Goal: Task Accomplishment & Management: Use online tool/utility

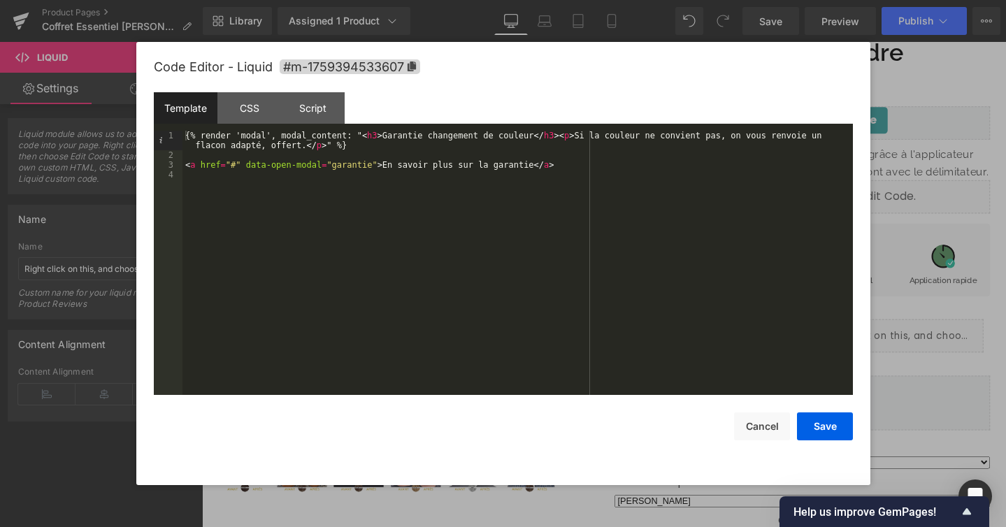
click at [902, 81] on div at bounding box center [503, 263] width 1006 height 527
click at [722, 0] on div "Liquid You are previewing how the will restyle your page. You can not edit Elem…" at bounding box center [503, 0] width 1006 height 0
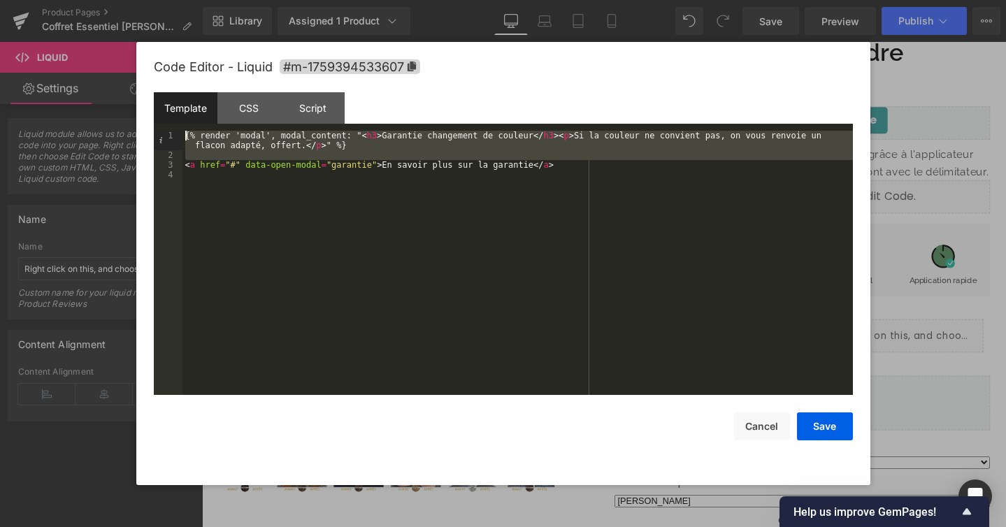
drag, startPoint x: 187, startPoint y: 165, endPoint x: 161, endPoint y: 111, distance: 59.4
click at [161, 111] on div "Template CSS Script Data 1 2 3 4 {% render 'modal', modal_content: " < h3 > Gar…" at bounding box center [503, 243] width 699 height 303
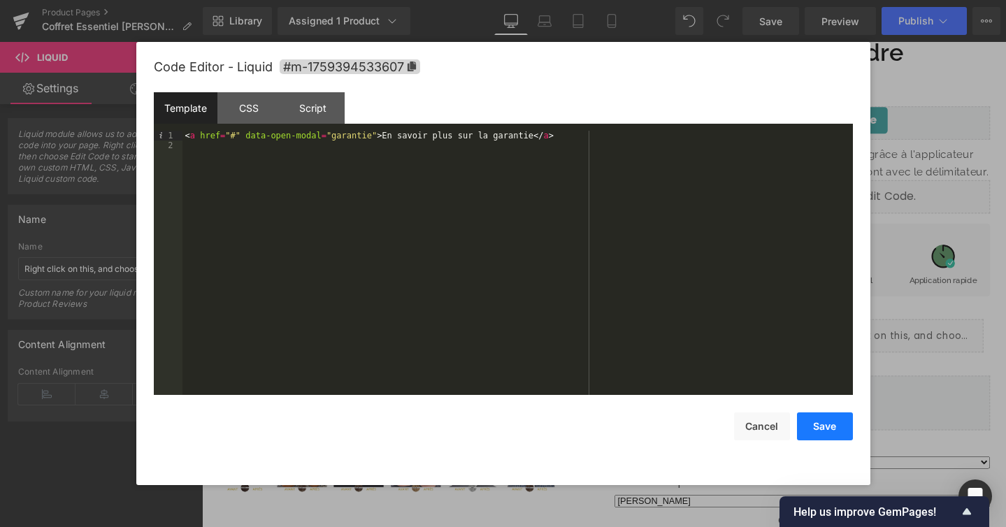
click at [824, 438] on button "Save" at bounding box center [825, 426] width 56 height 28
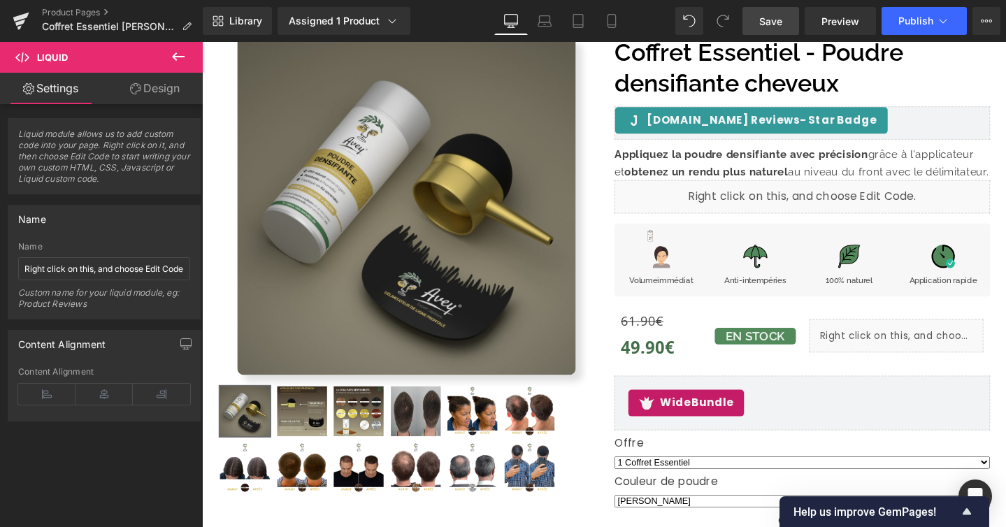
click at [773, 13] on link "Save" at bounding box center [770, 21] width 57 height 28
click at [853, 24] on span "Preview" at bounding box center [840, 21] width 38 height 15
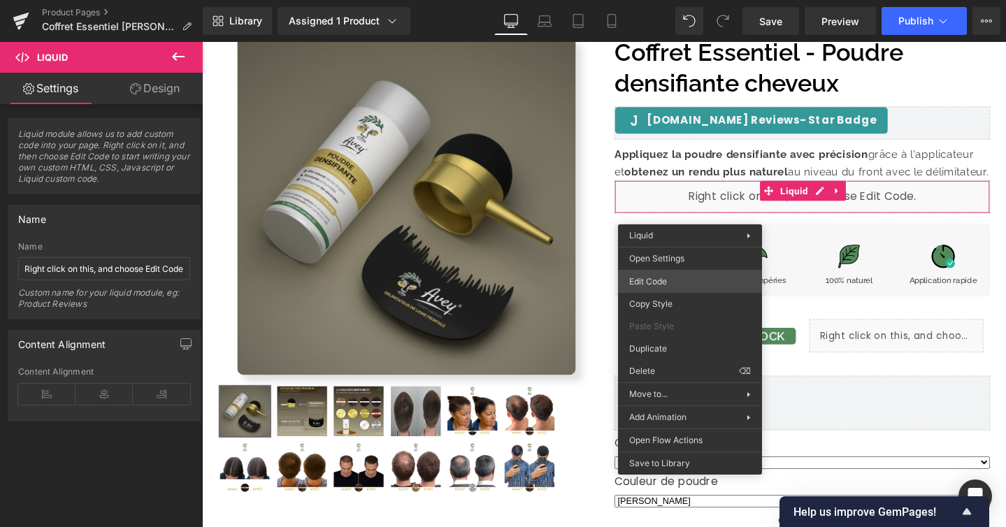
click at [684, 0] on div "Liquid You are previewing how the will restyle your page. You can not edit Elem…" at bounding box center [503, 0] width 1006 height 0
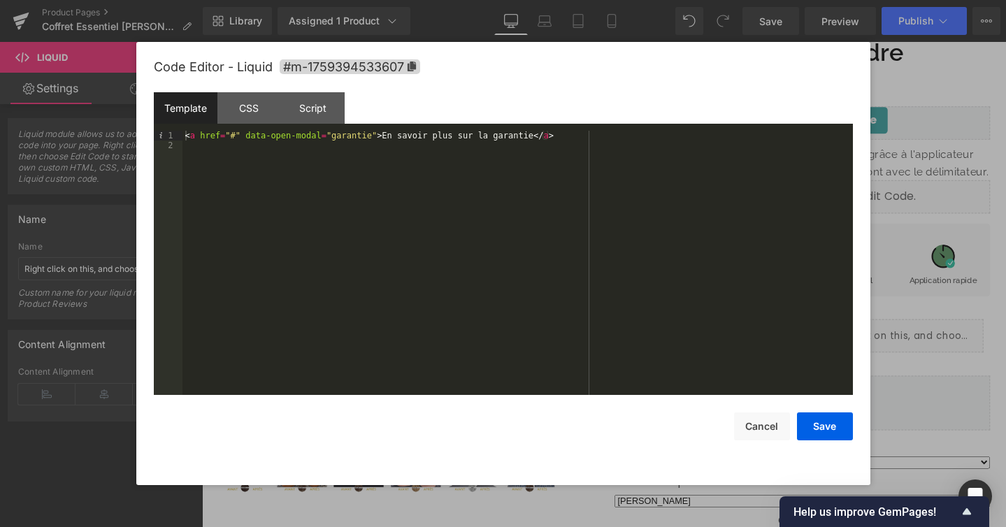
click at [879, 252] on div at bounding box center [503, 263] width 1006 height 527
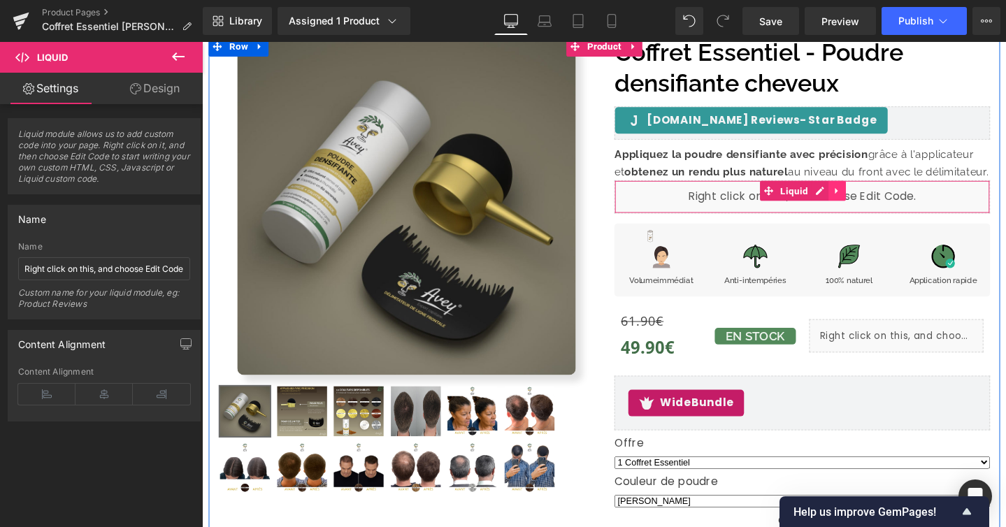
click at [868, 192] on link at bounding box center [870, 198] width 18 height 21
click at [863, 199] on icon at bounding box center [861, 199] width 10 height 10
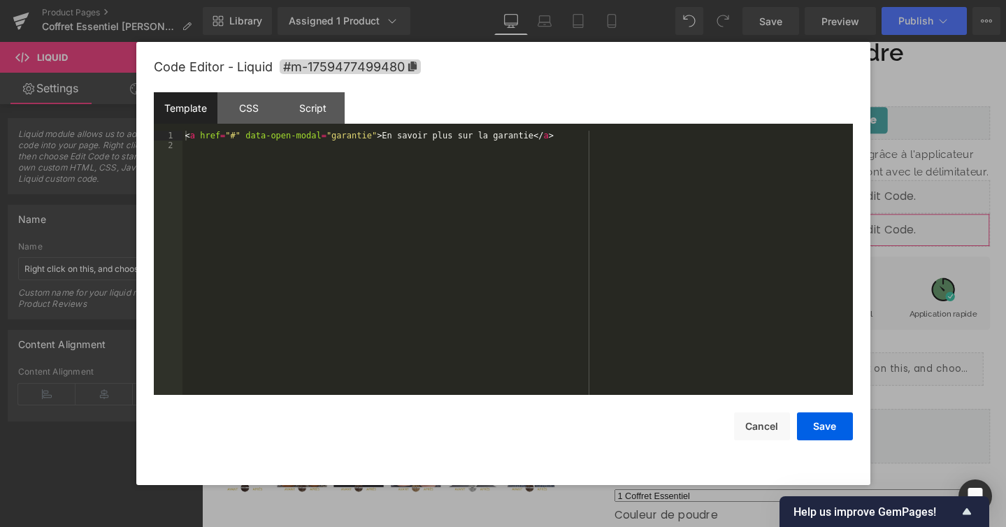
click at [787, 0] on div "Liquid You are previewing how the will restyle your page. You can not edit Elem…" at bounding box center [503, 0] width 1006 height 0
click at [284, 136] on div "< a href = "#" data-open-modal = "garantie" > En savoir plus sur la garantie </…" at bounding box center [517, 273] width 670 height 284
click at [320, 132] on div "< a href = "#" data-bottom-modal = "garantie" > En savoir plus sur la garantie …" at bounding box center [517, 273] width 670 height 284
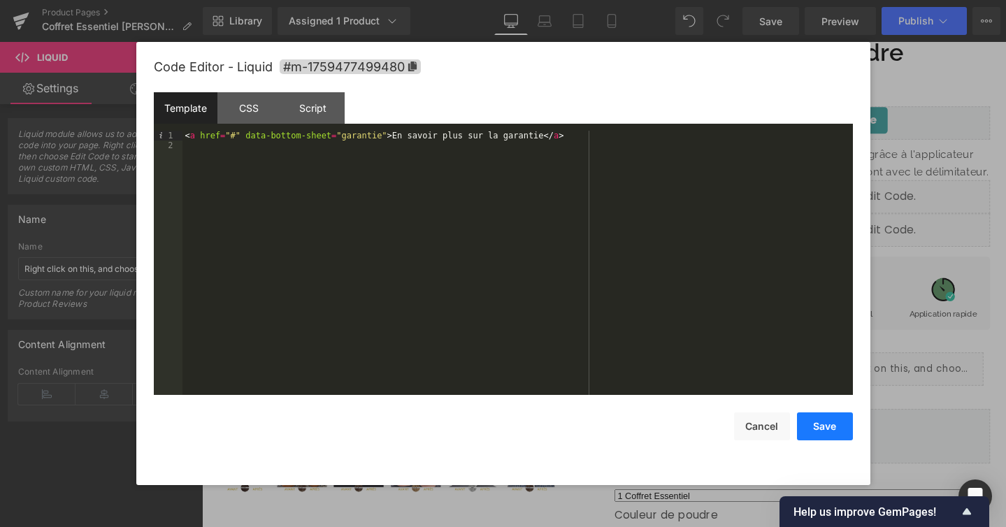
click at [825, 426] on button "Save" at bounding box center [825, 426] width 56 height 28
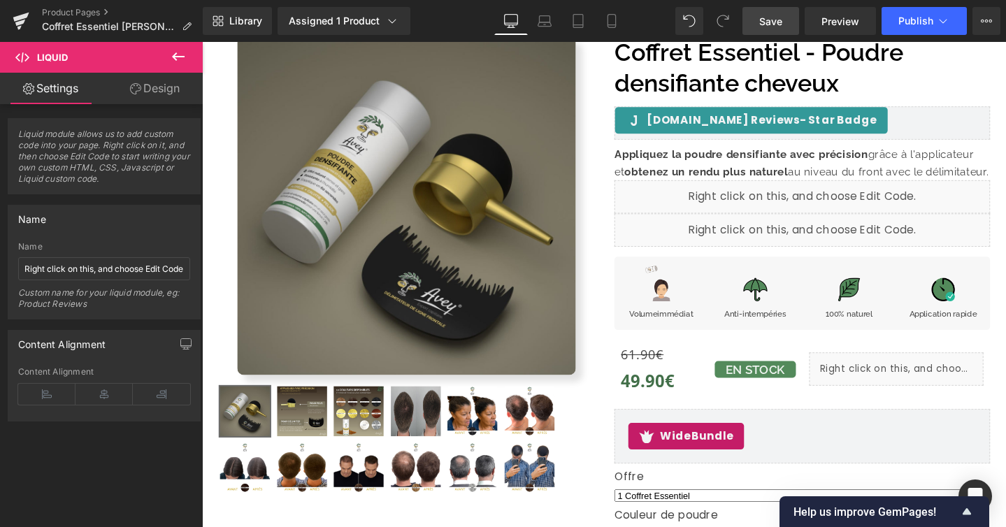
click at [784, 21] on link "Save" at bounding box center [770, 21] width 57 height 28
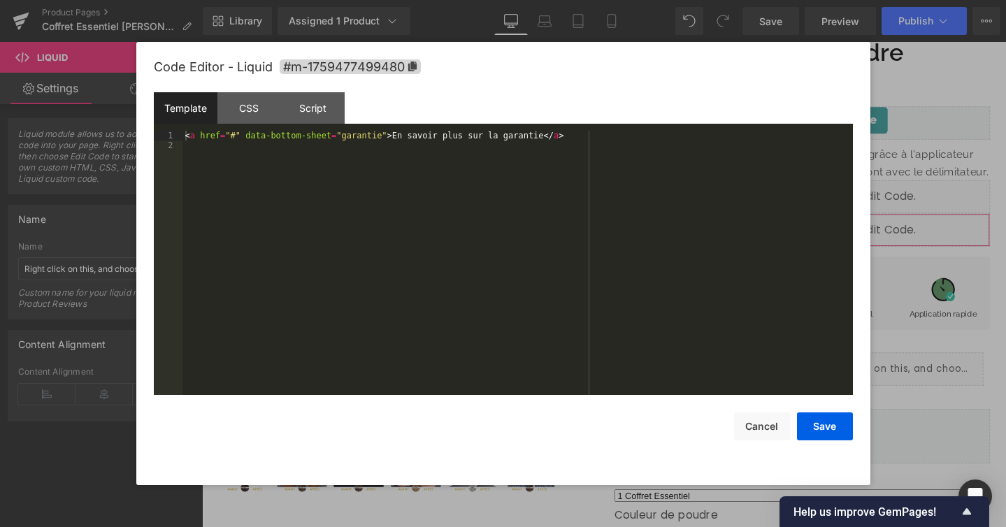
click at [724, 0] on div "Liquid You are previewing how the will restyle your page. You can not edit Elem…" at bounding box center [503, 0] width 1006 height 0
click at [273, 138] on div "< a href = "#" data-bottom-sheet = "garantie" > En savoir plus sur la garantie …" at bounding box center [517, 273] width 670 height 284
click at [822, 425] on button "Save" at bounding box center [825, 426] width 56 height 28
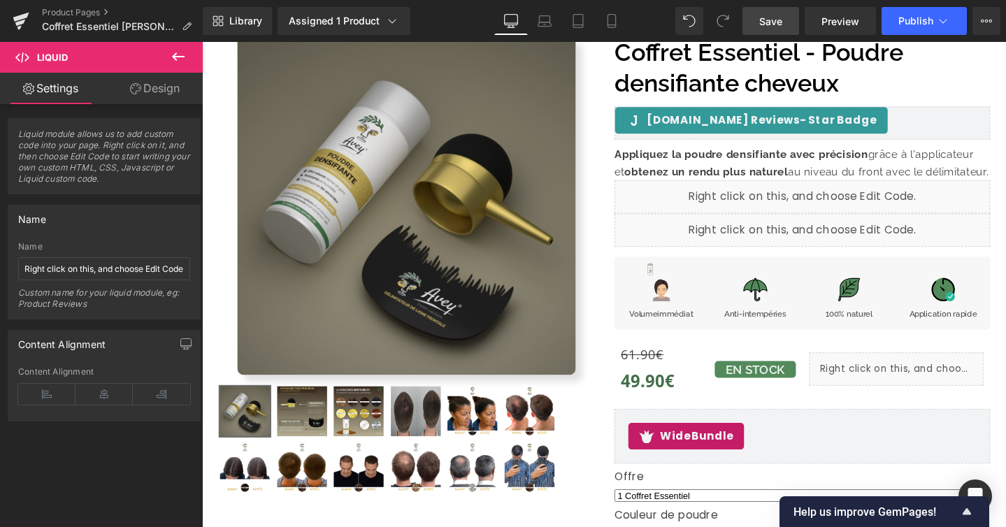
click at [772, 28] on span "Save" at bounding box center [770, 21] width 23 height 15
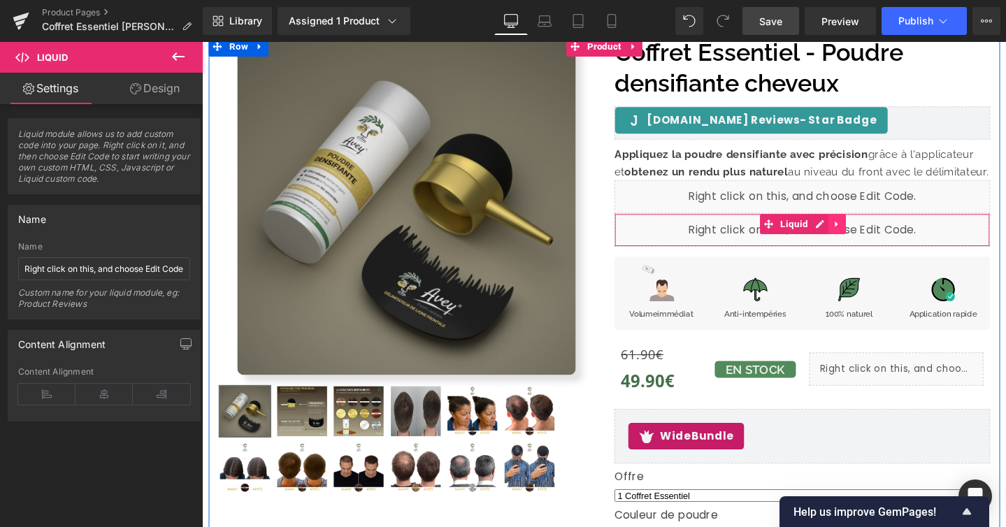
click at [871, 239] on link at bounding box center [870, 233] width 18 height 21
click at [861, 235] on icon at bounding box center [861, 234] width 10 height 10
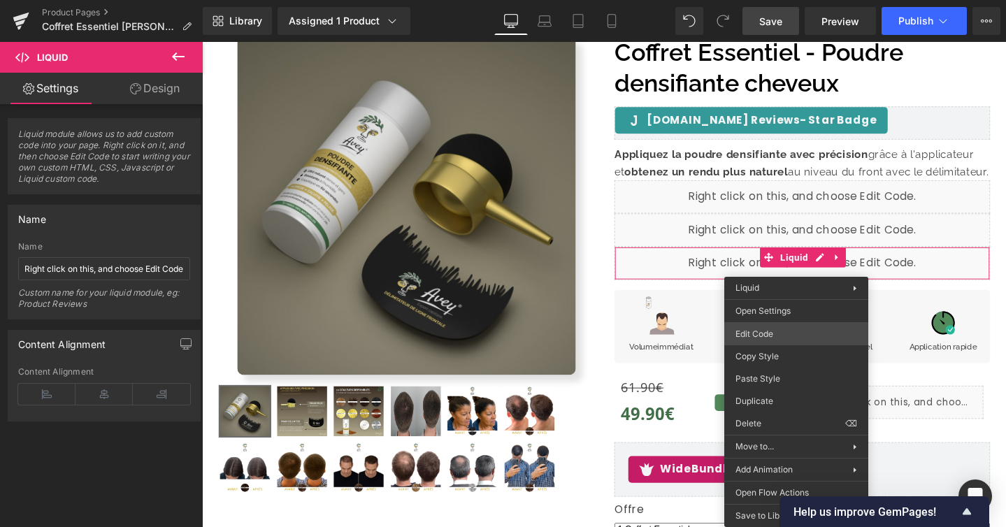
click at [777, 0] on div "Liquid You are previewing how the will restyle your page. You can not edit Elem…" at bounding box center [503, 0] width 1006 height 0
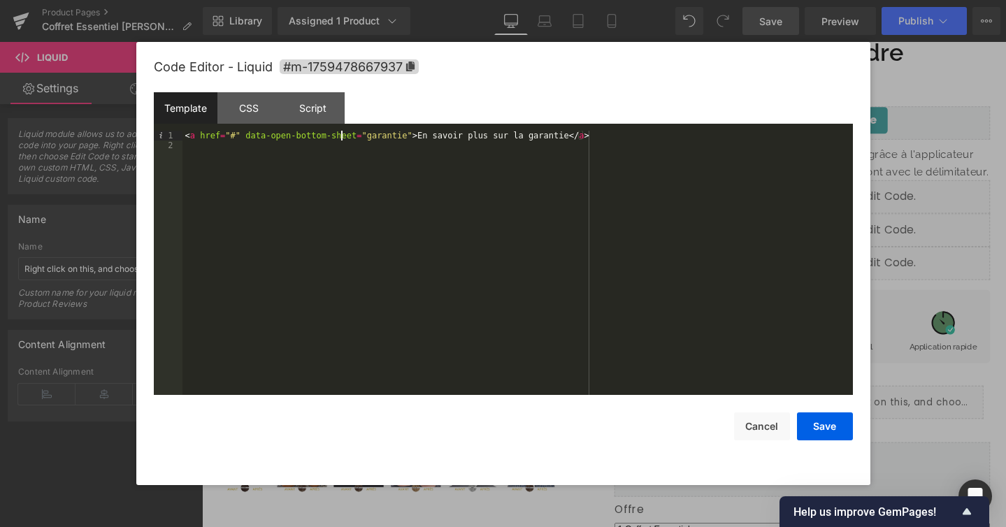
click at [343, 133] on div "< a href = "#" data-open-bottom-sheet = "garantie" > En savoir plus sur la gara…" at bounding box center [517, 273] width 670 height 284
click at [824, 425] on button "Save" at bounding box center [825, 426] width 56 height 28
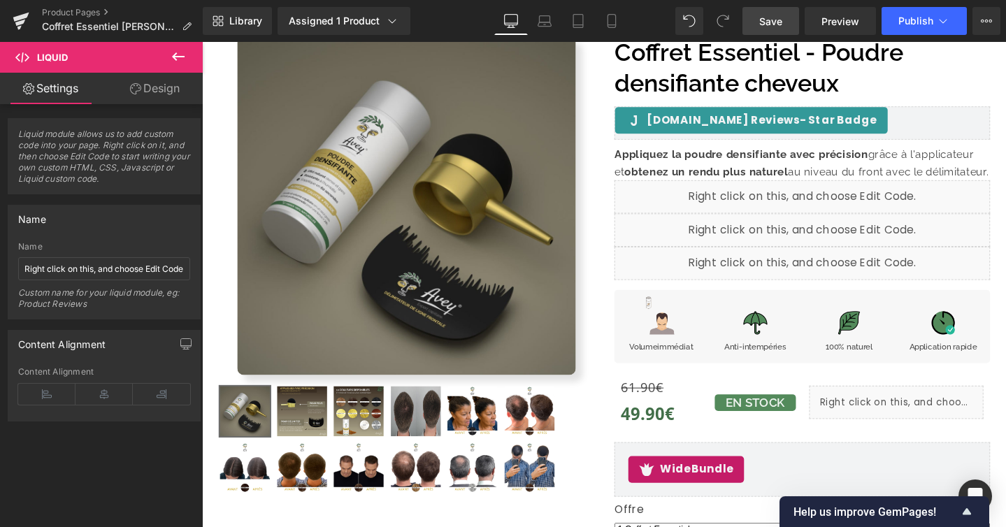
click at [774, 13] on link "Save" at bounding box center [770, 21] width 57 height 28
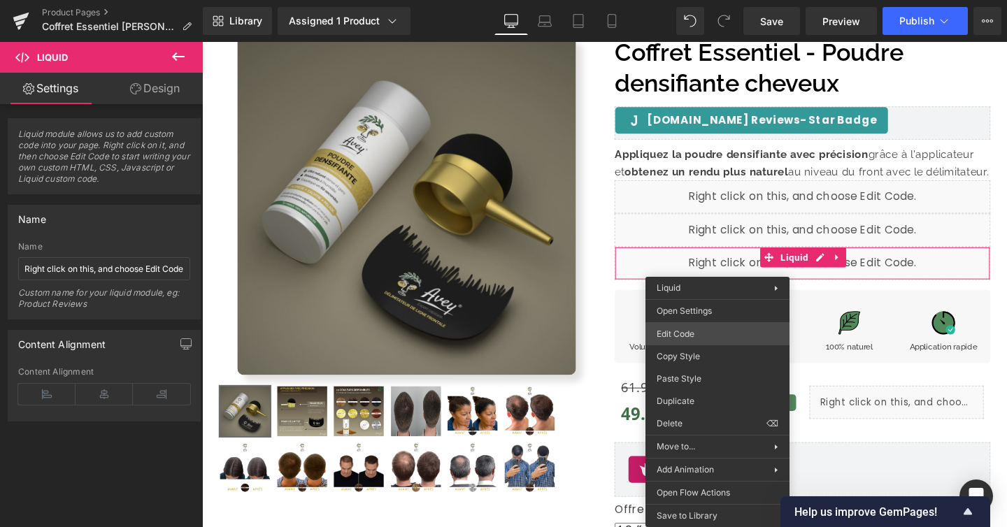
click at [710, 0] on div "Liquid You are previewing how the will restyle your page. You can not edit Elem…" at bounding box center [503, 0] width 1007 height 0
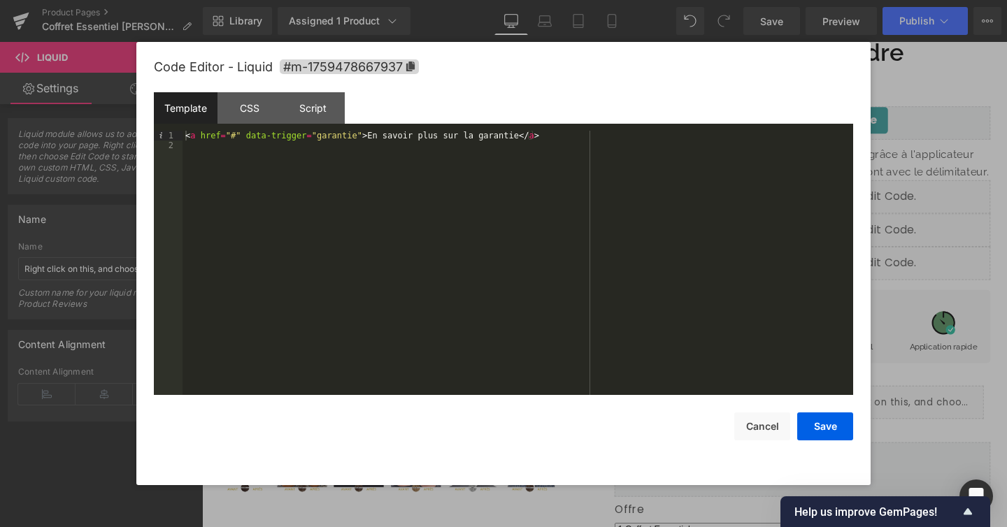
click at [187, 138] on div "< a href = "#" data-trigger = "garantie" > En savoir plus sur la garantie </ a >" at bounding box center [517, 273] width 670 height 284
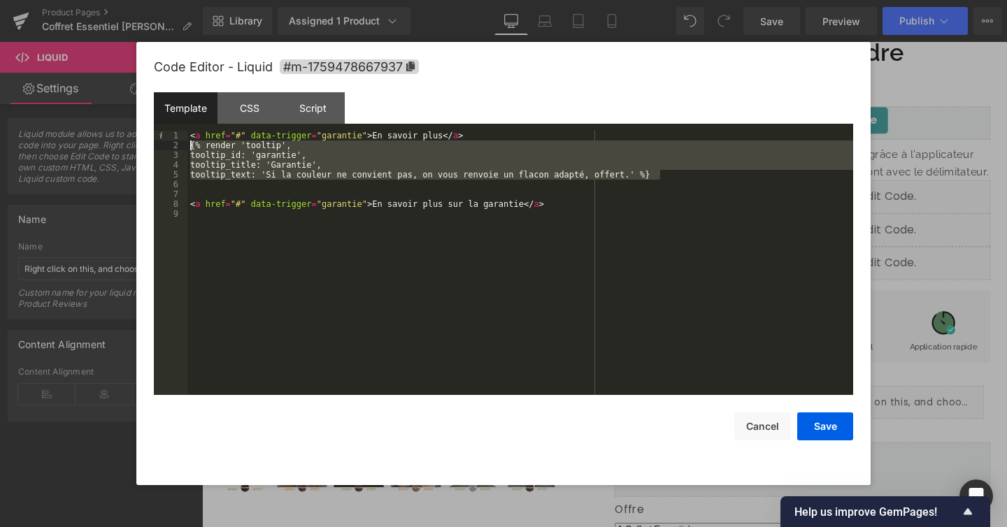
drag, startPoint x: 667, startPoint y: 173, endPoint x: 148, endPoint y: 149, distance: 519.3
click at [148, 149] on div "Code Editor - Liquid #m-1759478667937 Template CSS Script Data 1 2 3 4 5 6 7 8 …" at bounding box center [503, 263] width 734 height 443
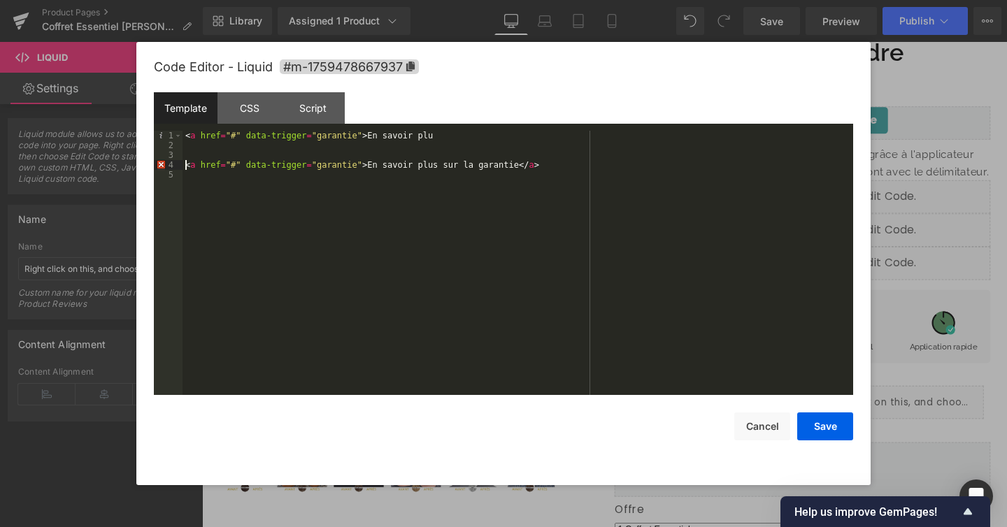
drag, startPoint x: 187, startPoint y: 167, endPoint x: 184, endPoint y: 81, distance: 86.0
click at [184, 81] on div "Code Editor - Liquid #m-1759478667937 Template CSS Script Data 1 2 3 4 5 < a hr…" at bounding box center [503, 263] width 699 height 443
click at [596, 145] on div "< a href = "#" data-trigger = "garantie" > En savoir plus sur la garantie </ a >" at bounding box center [517, 273] width 670 height 284
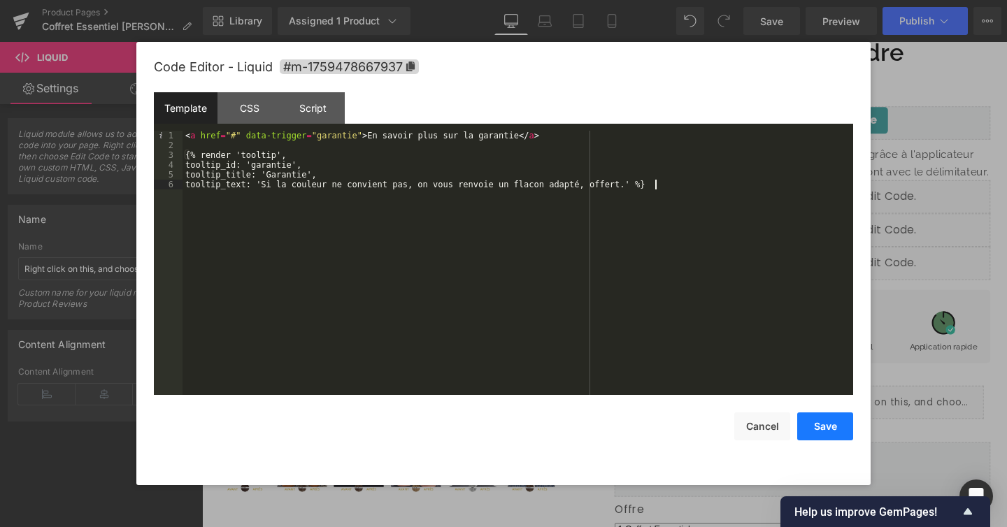
click at [833, 430] on button "Save" at bounding box center [825, 426] width 56 height 28
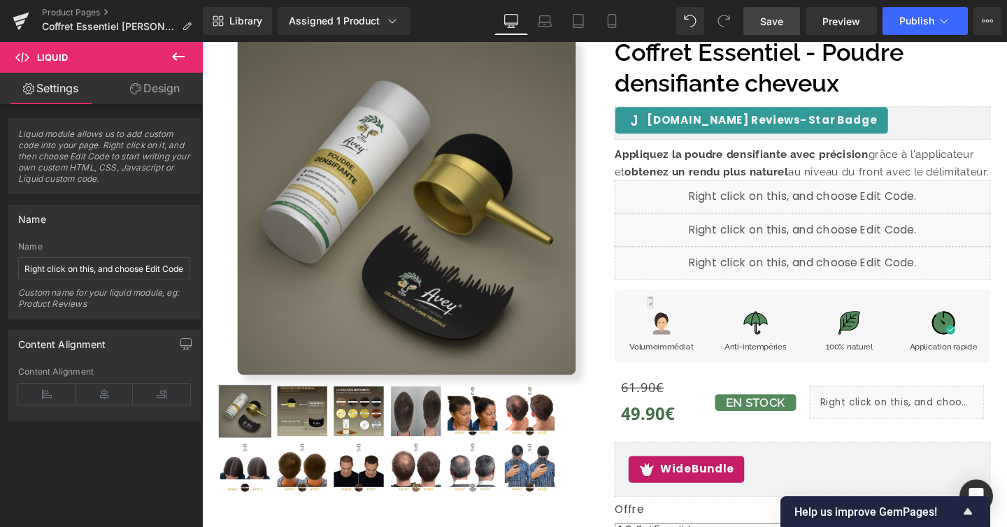
click at [796, 18] on link "Save" at bounding box center [771, 21] width 57 height 28
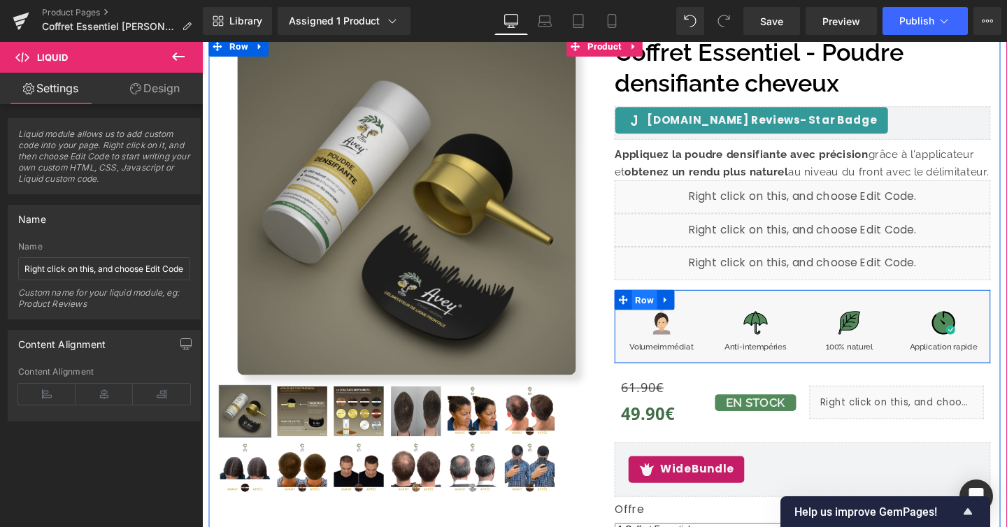
click at [671, 308] on span "Row" at bounding box center [667, 313] width 27 height 21
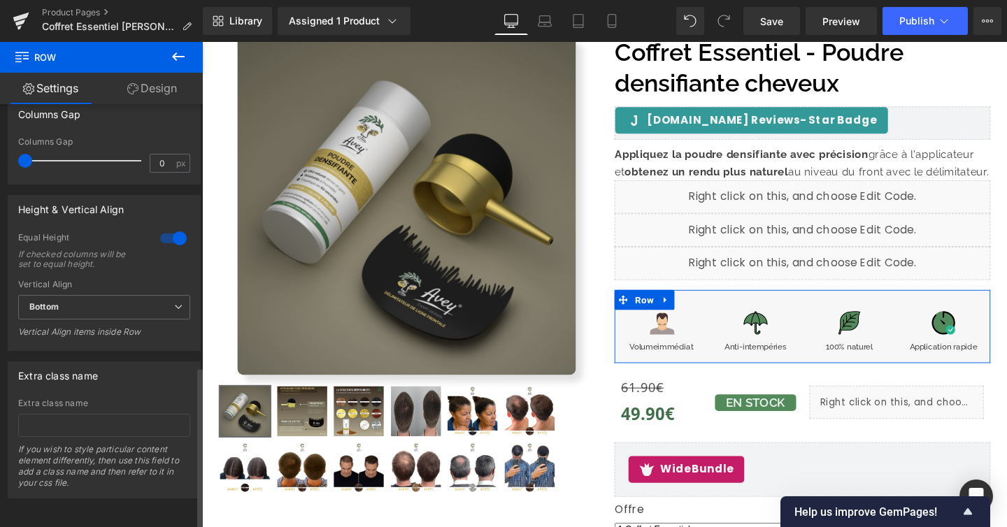
scroll to position [681, 0]
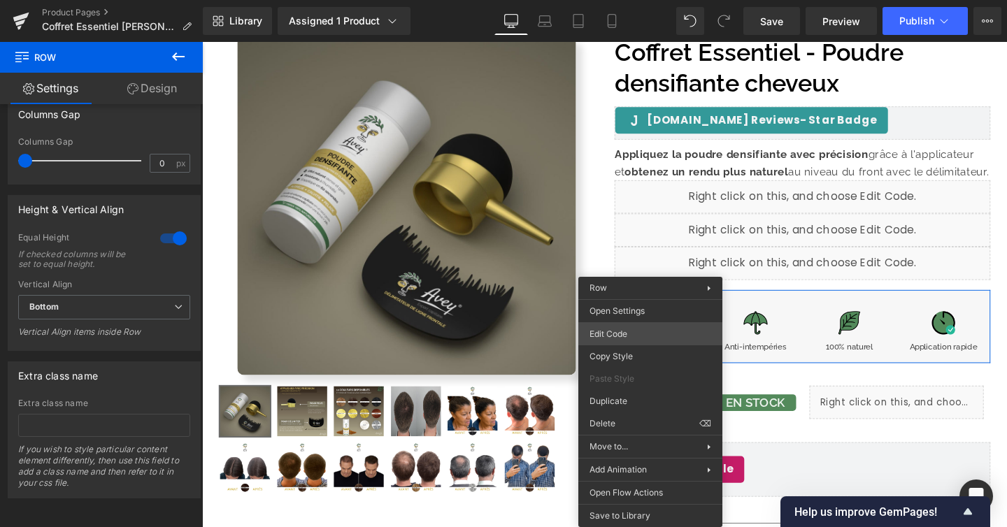
click at [643, 0] on div "Row You are previewing how the will restyle your page. You can not edit Element…" at bounding box center [503, 0] width 1007 height 0
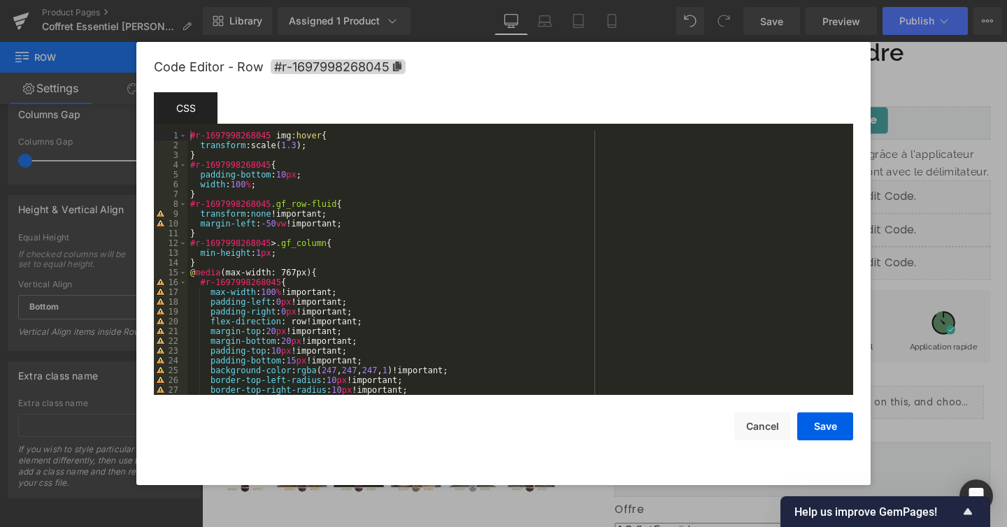
click at [336, 173] on div "#r-1697998268045 img :hover { transform :scale( 1.3 ); } #r-1697998268045 { pad…" at bounding box center [517, 273] width 660 height 284
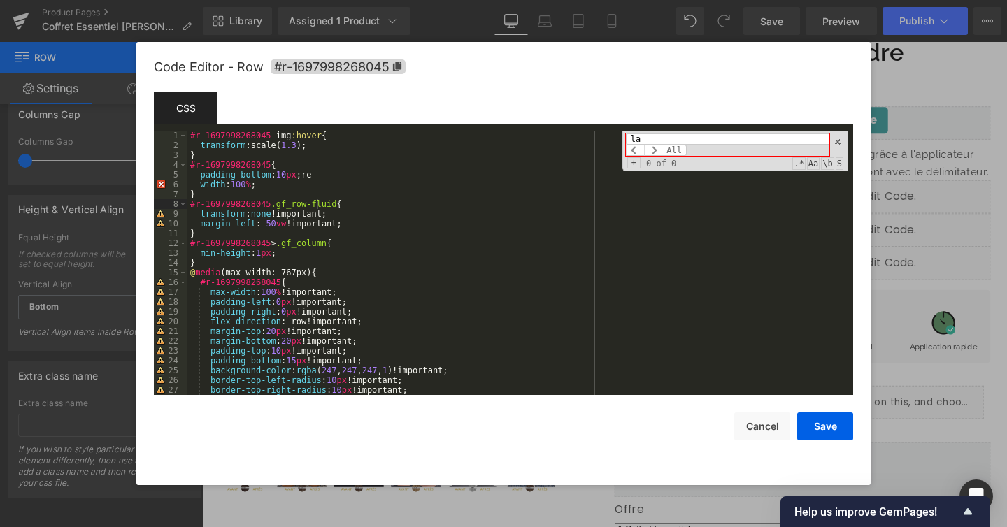
click at [264, 182] on div "#r-1697998268045 img :hover { transform :scale( 1.3 ); } #r-1697998268045 { pad…" at bounding box center [517, 273] width 660 height 284
click at [675, 131] on div "la All Replace All + 0 of 0 .* Aa \b S" at bounding box center [734, 151] width 225 height 41
type input "l"
type input "relati"
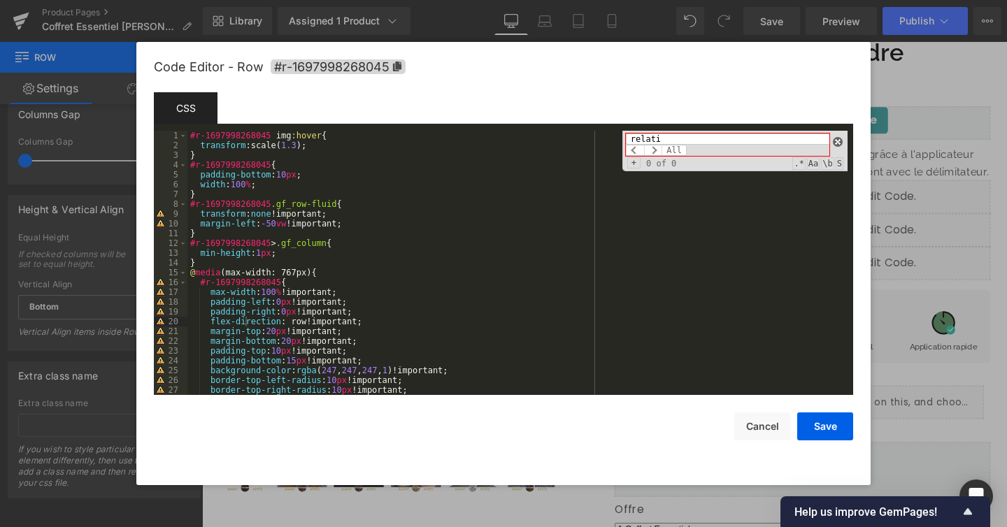
click at [840, 141] on span at bounding box center [838, 142] width 10 height 10
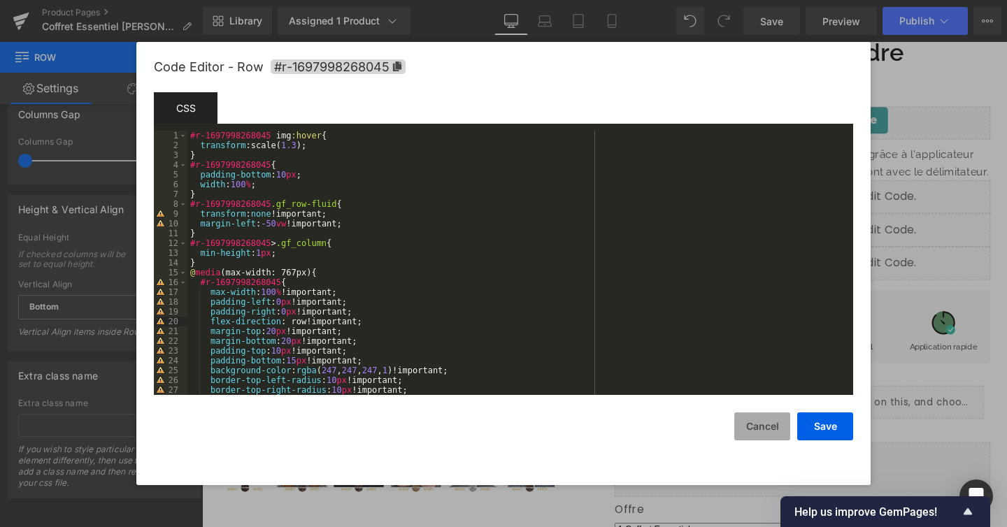
click at [769, 424] on button "Cancel" at bounding box center [762, 426] width 56 height 28
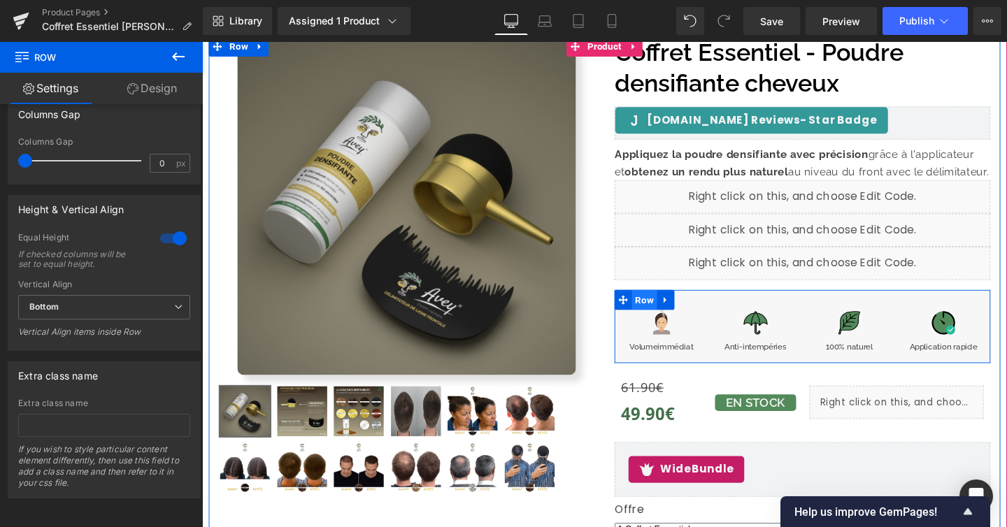
click at [664, 312] on span "Row" at bounding box center [667, 313] width 27 height 21
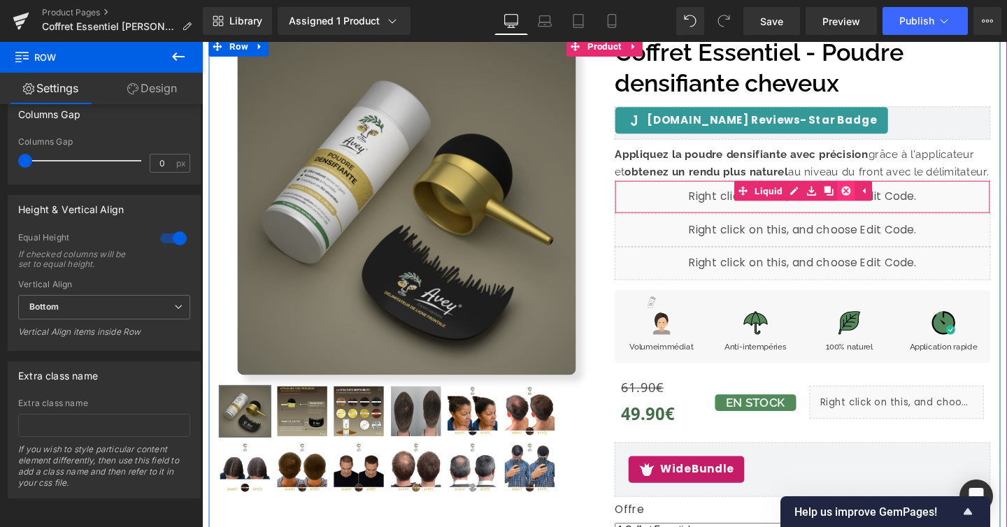
click at [884, 197] on link at bounding box center [879, 198] width 18 height 21
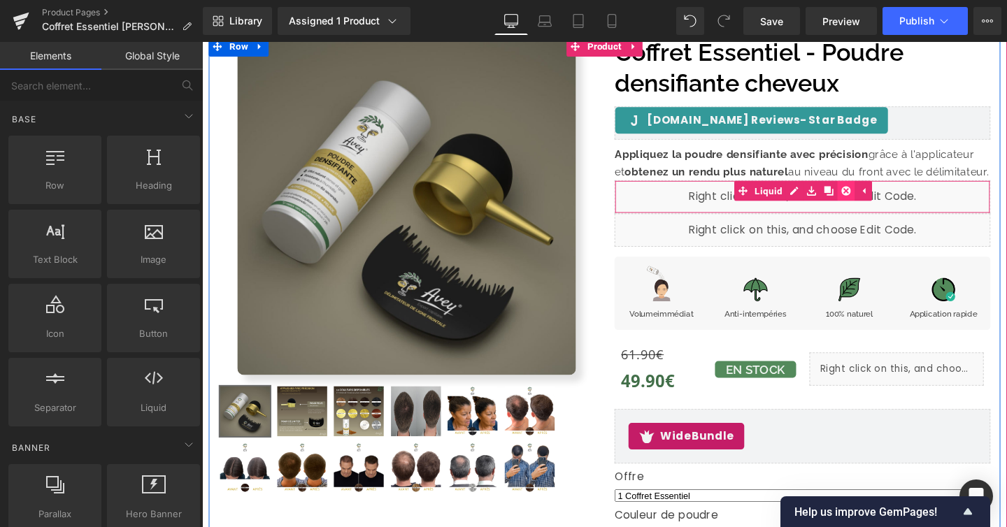
click at [877, 202] on icon at bounding box center [879, 199] width 10 height 10
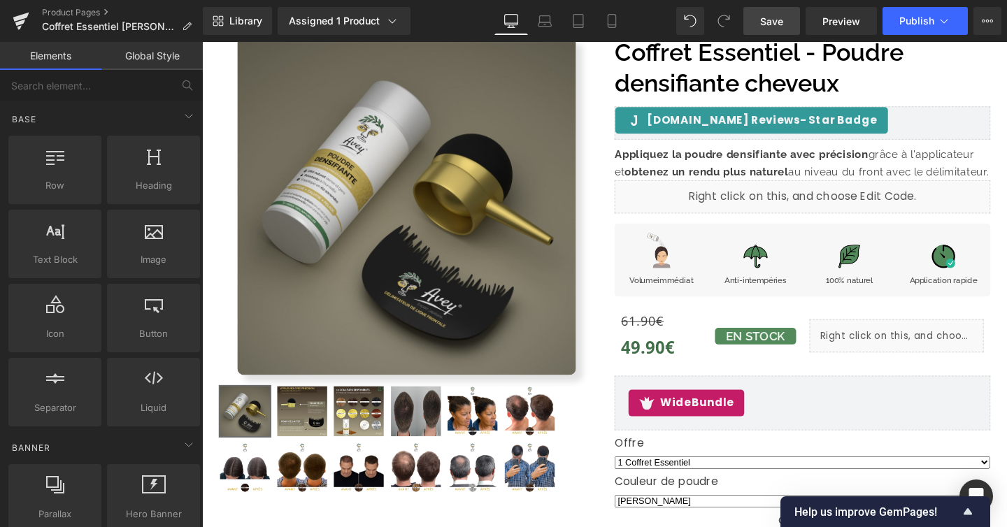
click at [784, 27] on link "Save" at bounding box center [771, 21] width 57 height 28
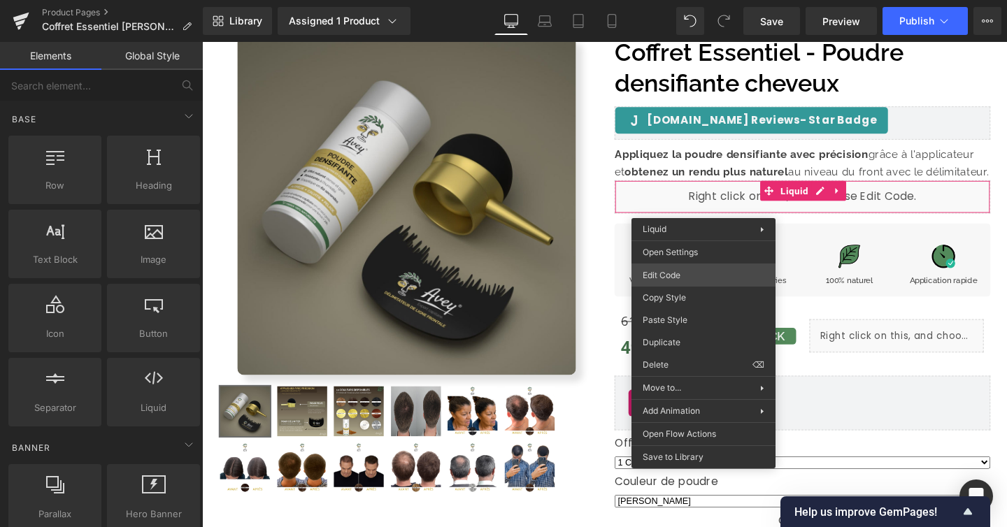
click at [687, 0] on div "Row You are previewing how the will restyle your page. You can not edit Element…" at bounding box center [503, 0] width 1007 height 0
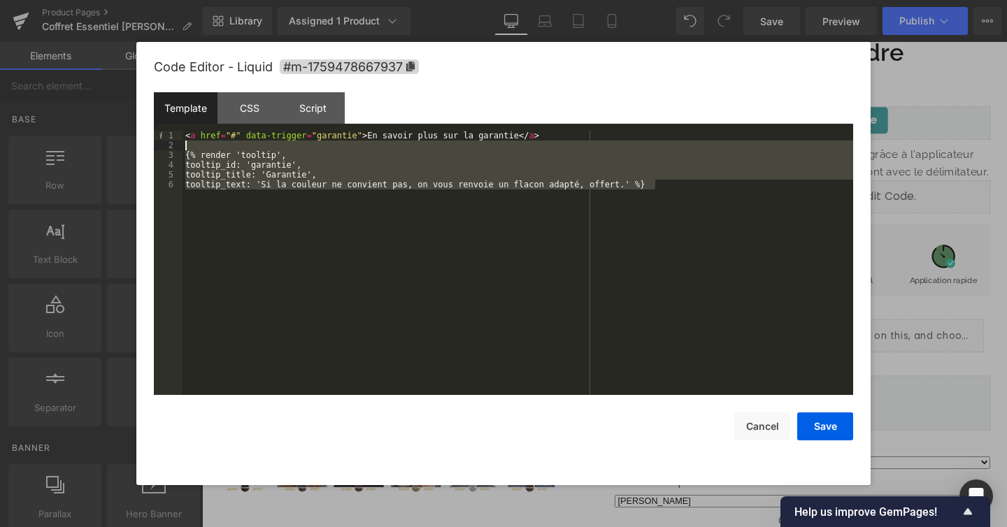
drag, startPoint x: 691, startPoint y: 189, endPoint x: 171, endPoint y: 154, distance: 520.6
click at [171, 154] on pre "1 2 3 4 5 6 < a href = "#" data-trigger = "garantie" > En savoir plus sur la ga…" at bounding box center [503, 263] width 699 height 264
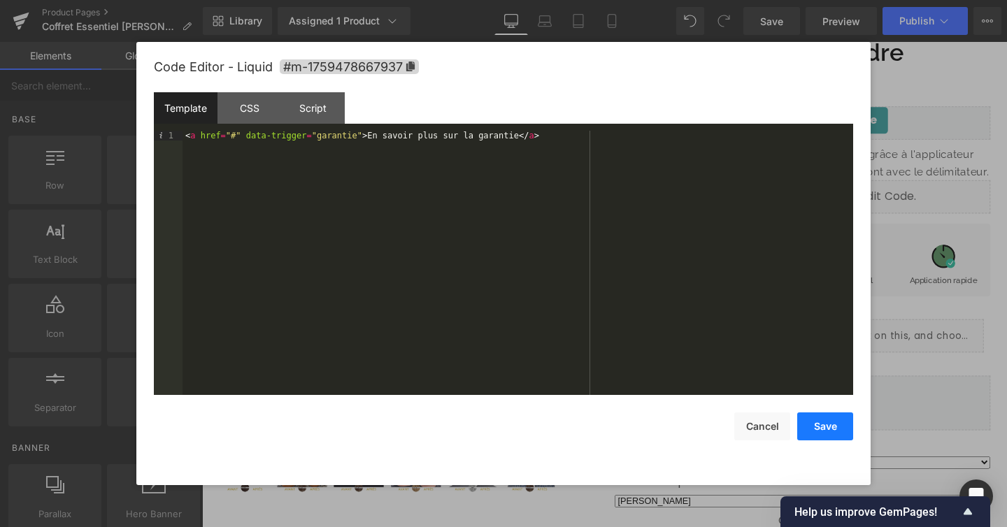
click at [826, 422] on button "Save" at bounding box center [825, 426] width 56 height 28
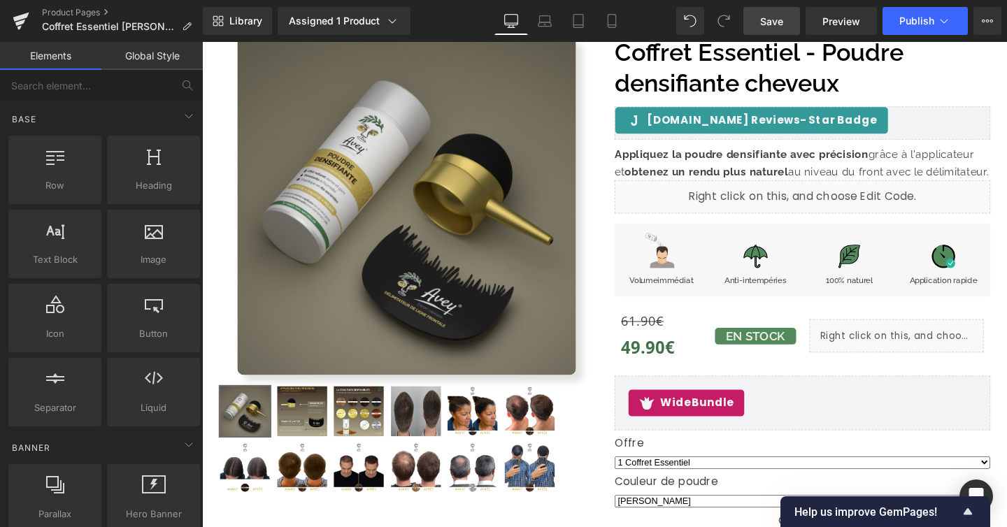
click at [775, 30] on link "Save" at bounding box center [771, 21] width 57 height 28
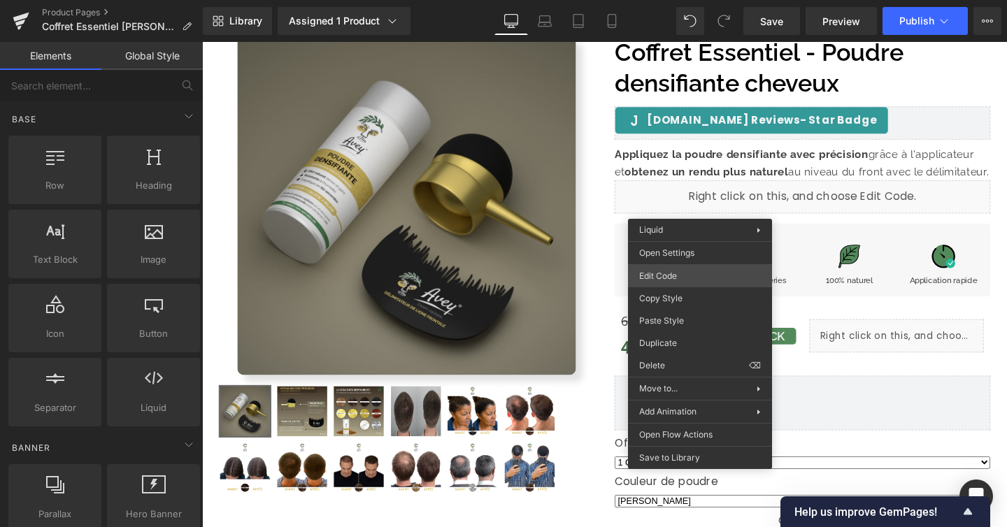
click at [696, 0] on div "Row You are previewing how the will restyle your page. You can not edit Element…" at bounding box center [503, 0] width 1007 height 0
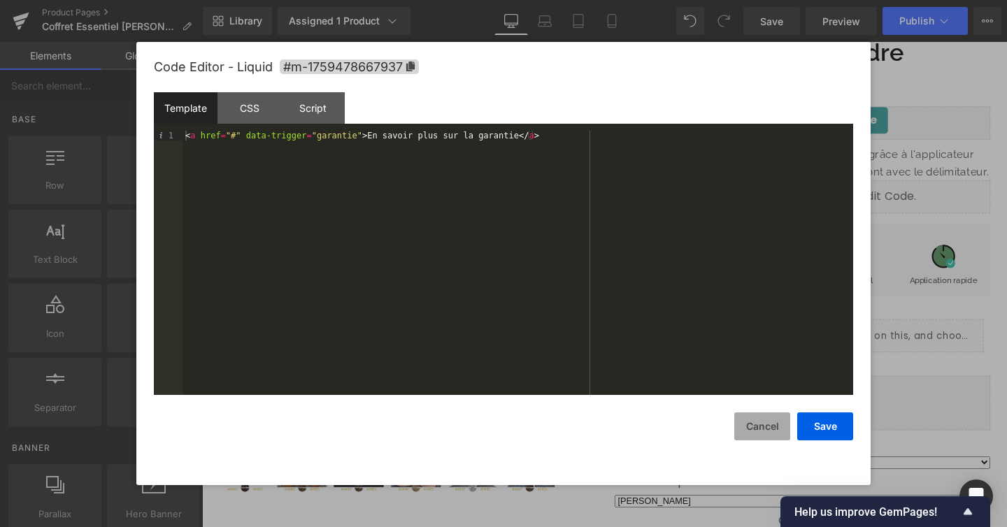
click at [754, 419] on button "Cancel" at bounding box center [762, 426] width 56 height 28
